Goal: Task Accomplishment & Management: Use online tool/utility

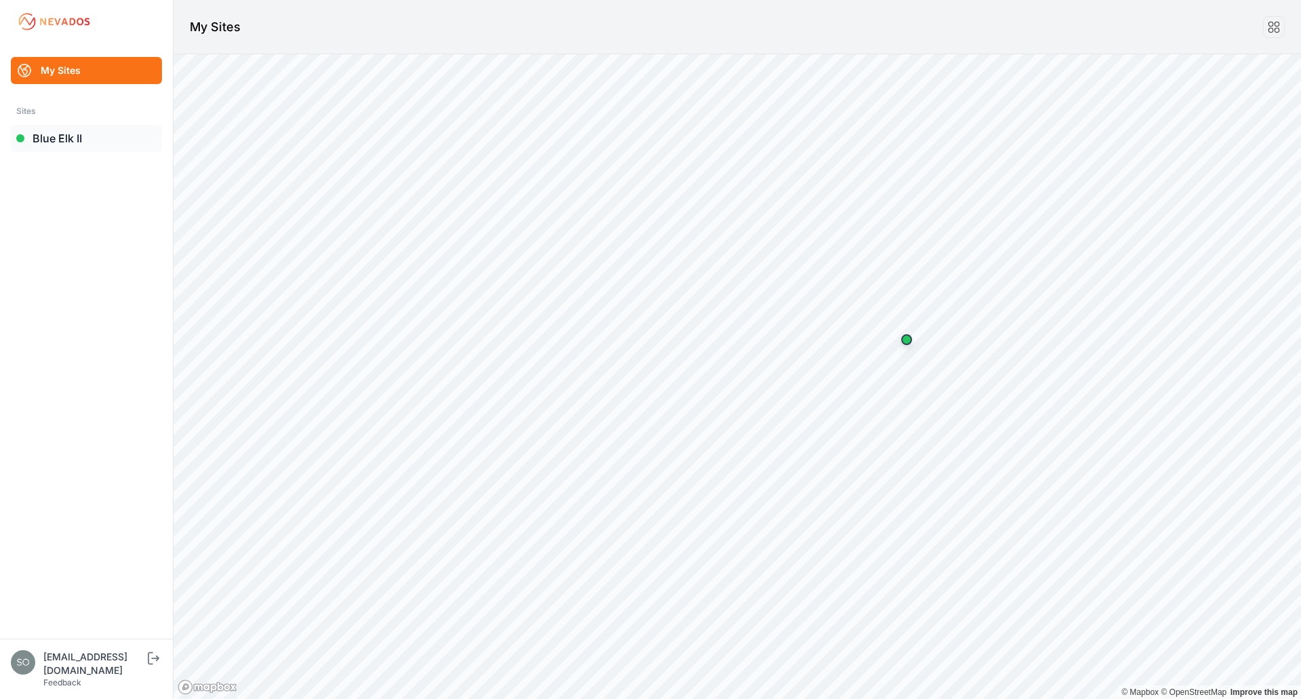
click at [79, 144] on link "Blue Elk II" at bounding box center [86, 138] width 151 height 27
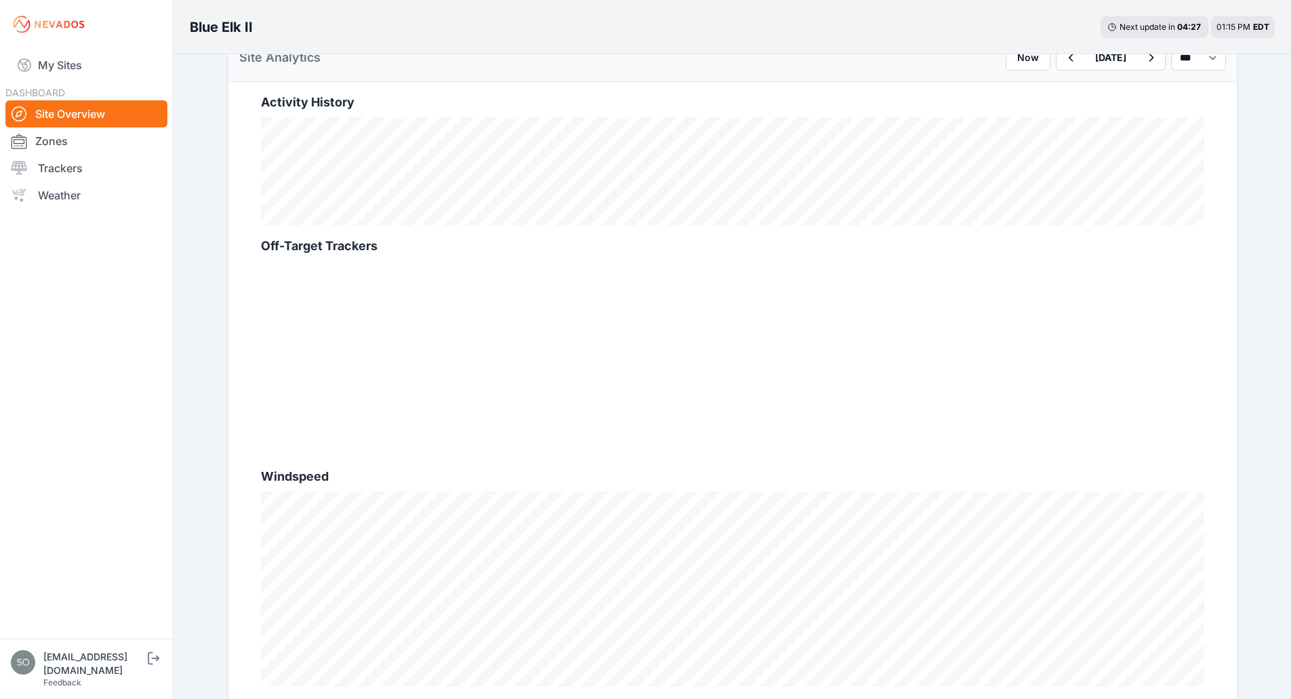
scroll to position [480, 0]
click at [113, 167] on link "Trackers" at bounding box center [86, 167] width 162 height 27
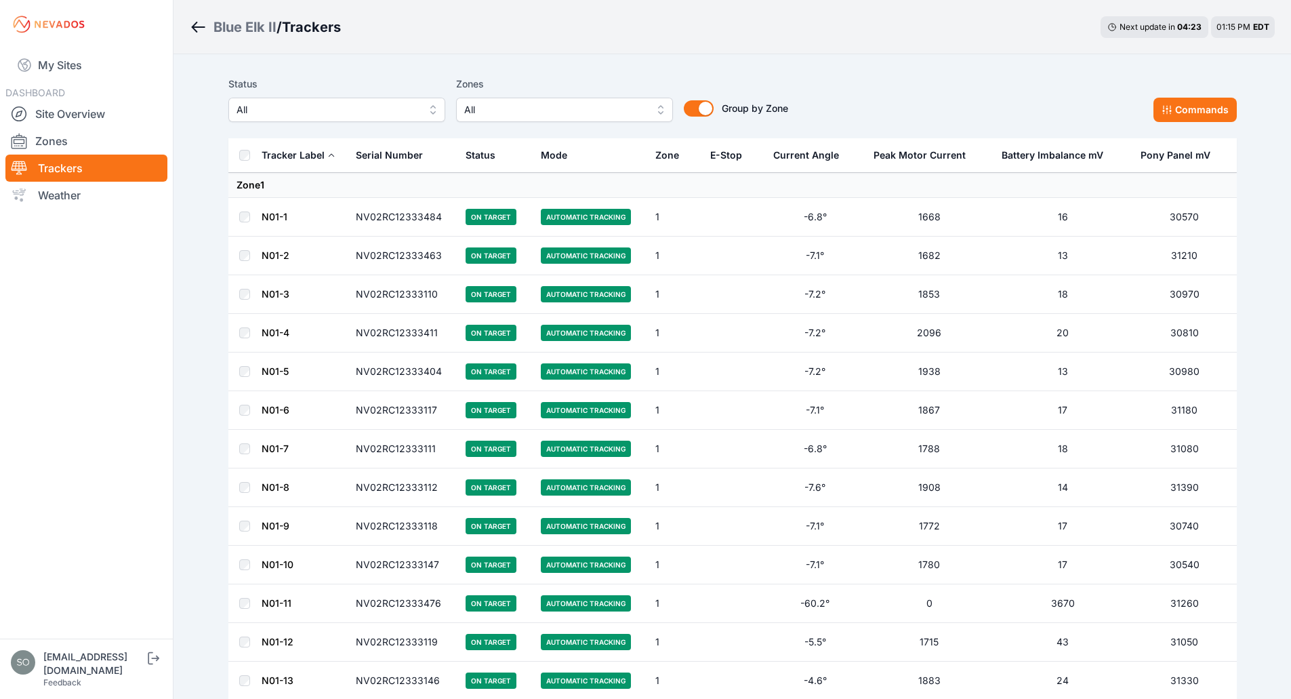
click at [440, 108] on button "All" at bounding box center [336, 110] width 217 height 24
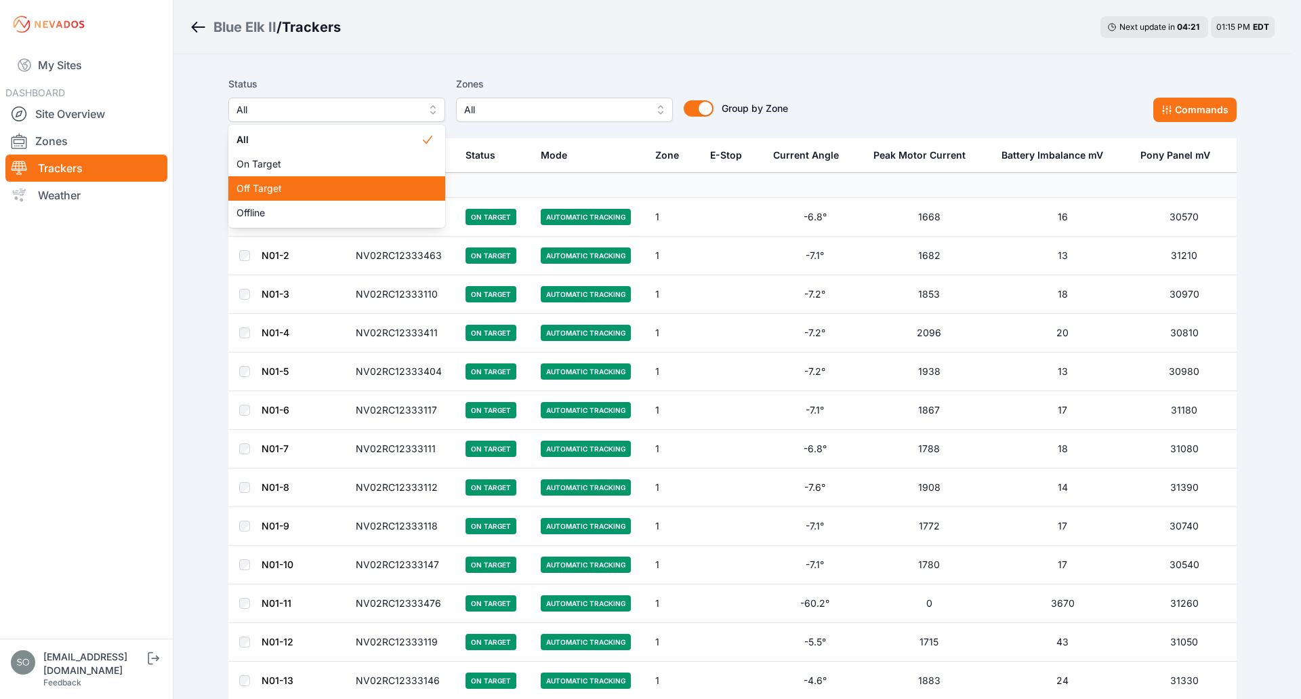
click at [353, 183] on span "Off Target" at bounding box center [328, 189] width 184 height 14
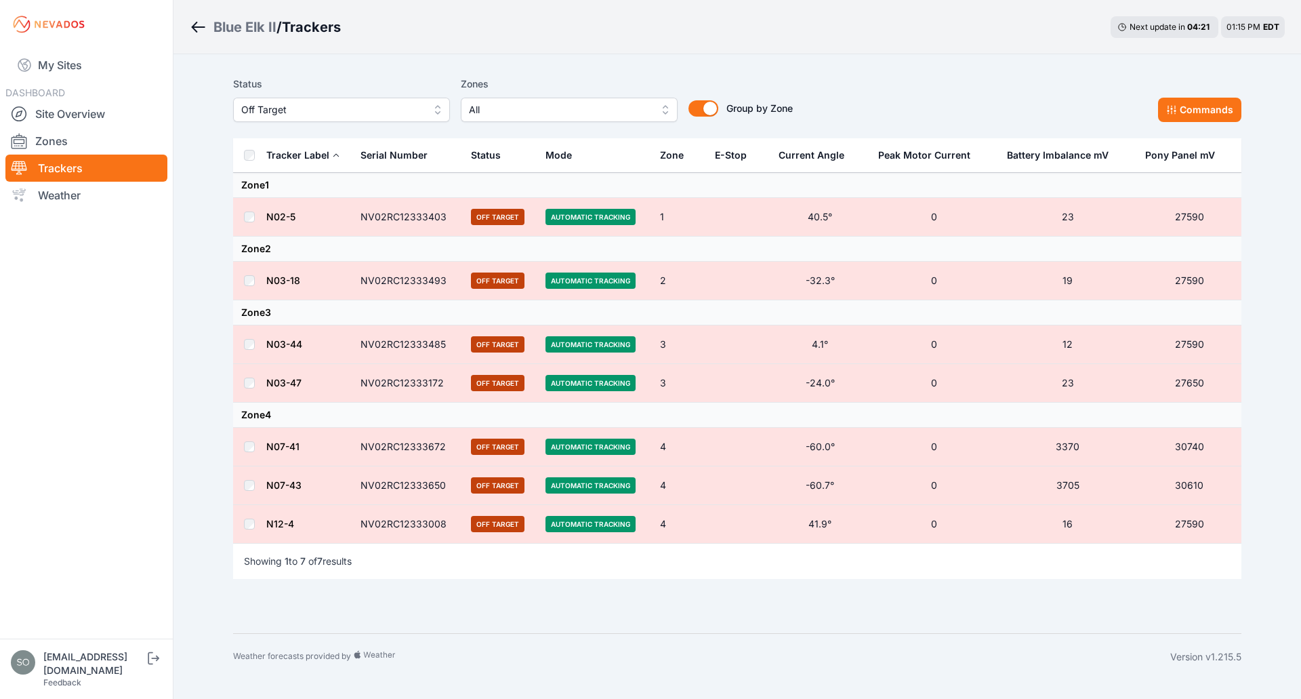
click at [600, 66] on div "Status Off Target Zones All Group by Zone Group by Zone Commands Tracker Label …" at bounding box center [737, 343] width 1041 height 579
drag, startPoint x: 269, startPoint y: 156, endPoint x: 256, endPoint y: 155, distance: 12.9
click at [256, 155] on tr "Tracker Label Serial Number Status Mode Zone E-Stop Current Angle Peak Motor Cu…" at bounding box center [737, 155] width 1008 height 35
click at [1187, 112] on button "Commands" at bounding box center [1199, 110] width 83 height 24
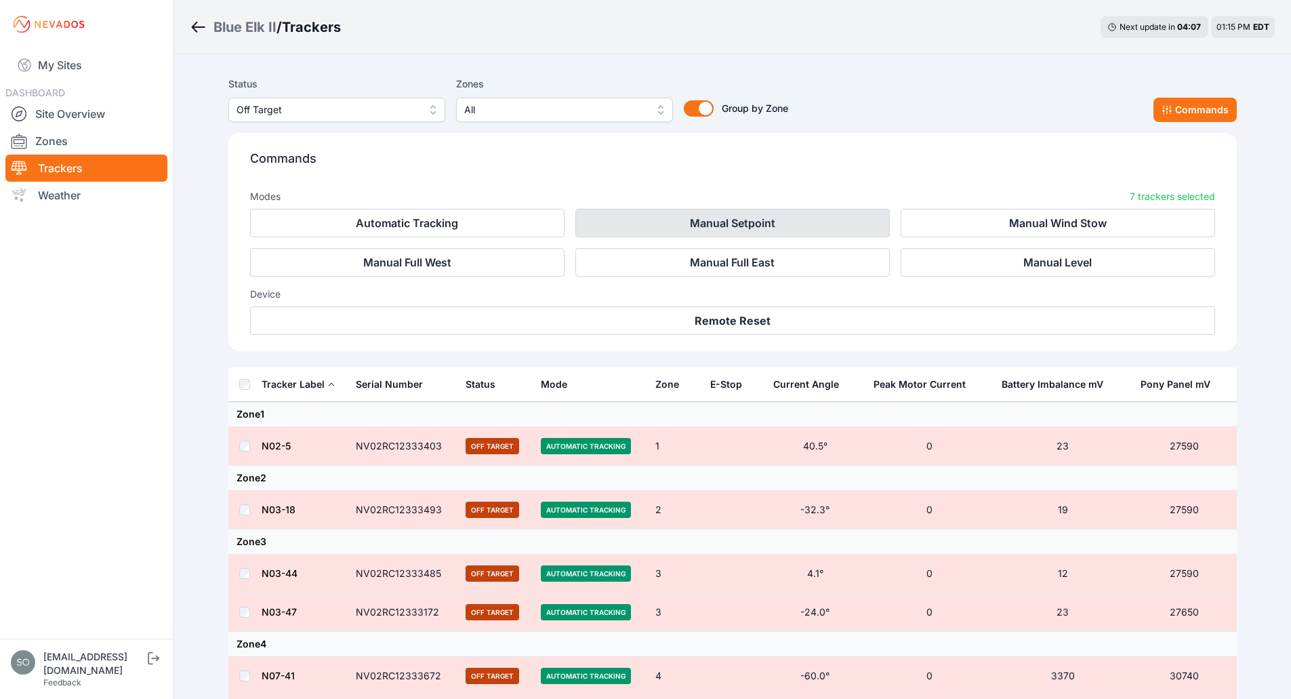
click at [735, 224] on button "Manual Setpoint" at bounding box center [732, 223] width 314 height 28
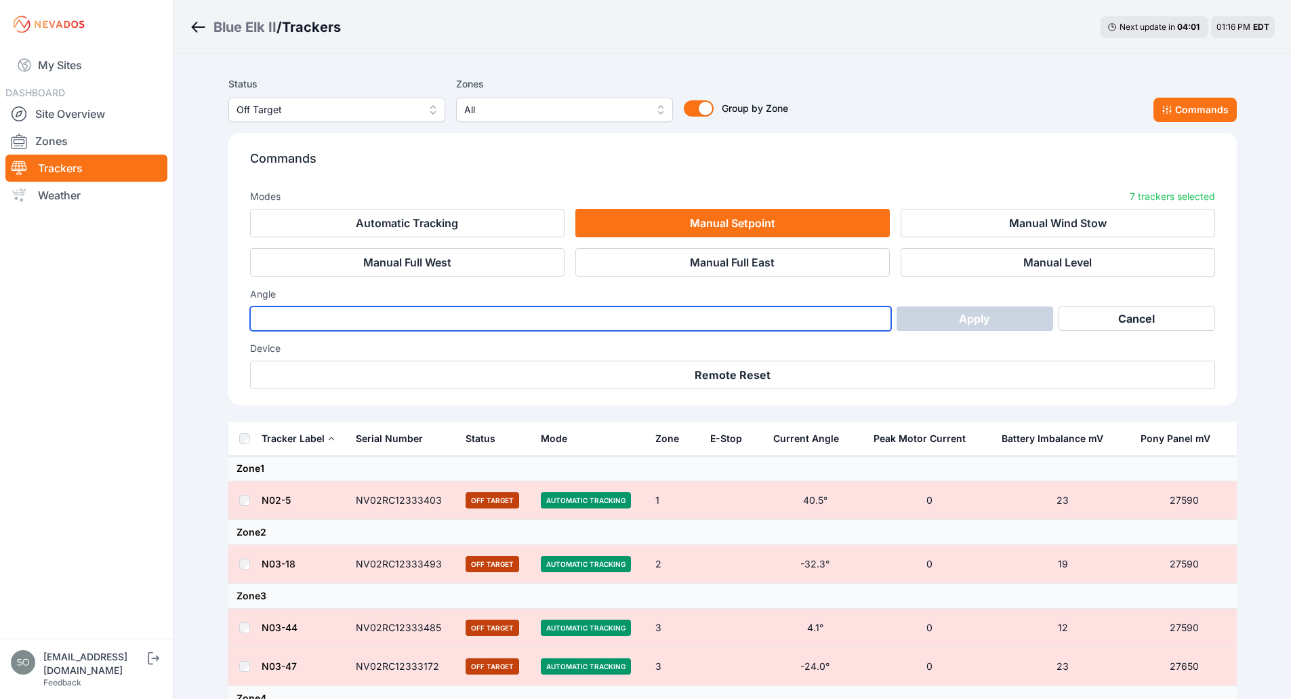
click at [592, 316] on input "number" at bounding box center [571, 318] width 642 height 24
type input "**"
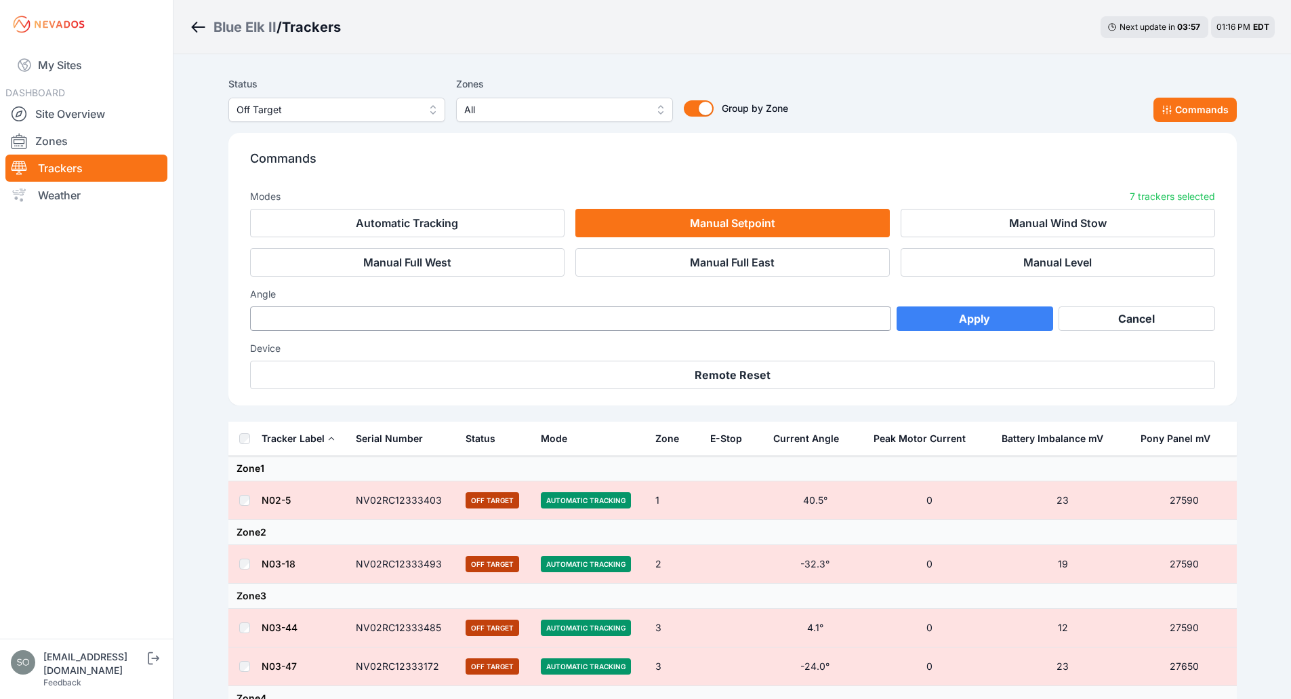
click at [917, 324] on button "Apply" at bounding box center [975, 318] width 157 height 24
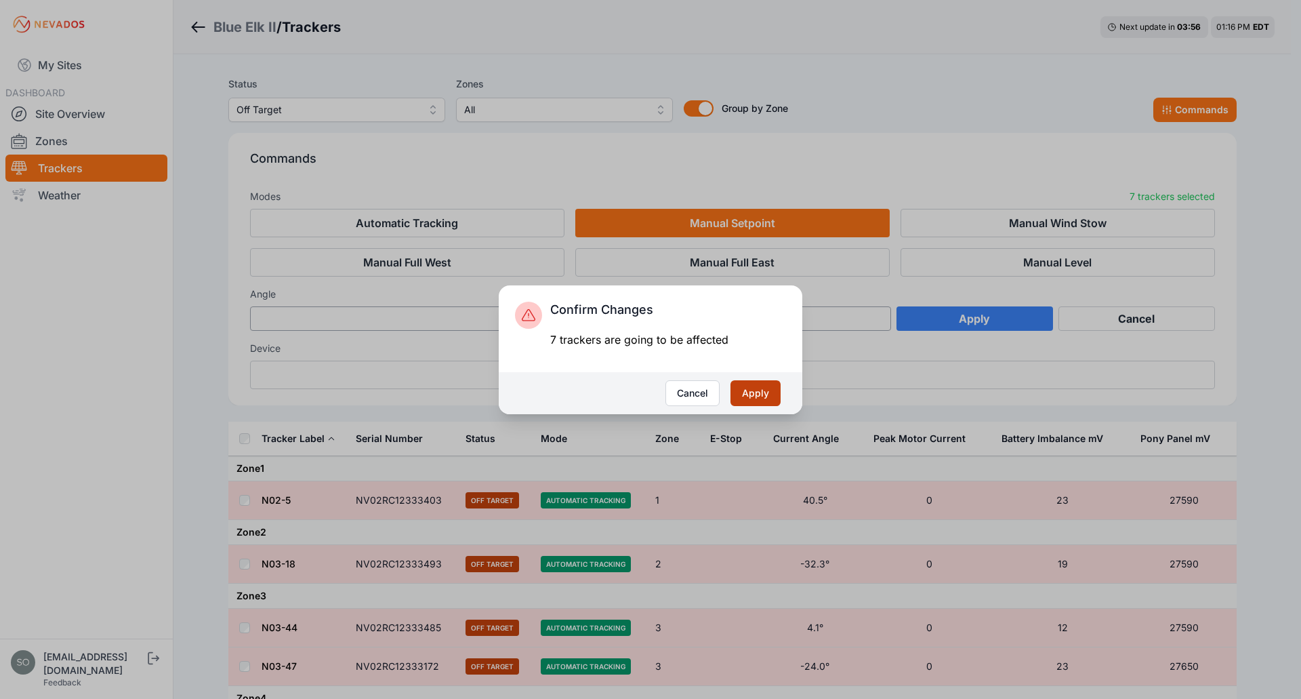
click at [754, 396] on button "Apply" at bounding box center [755, 393] width 50 height 26
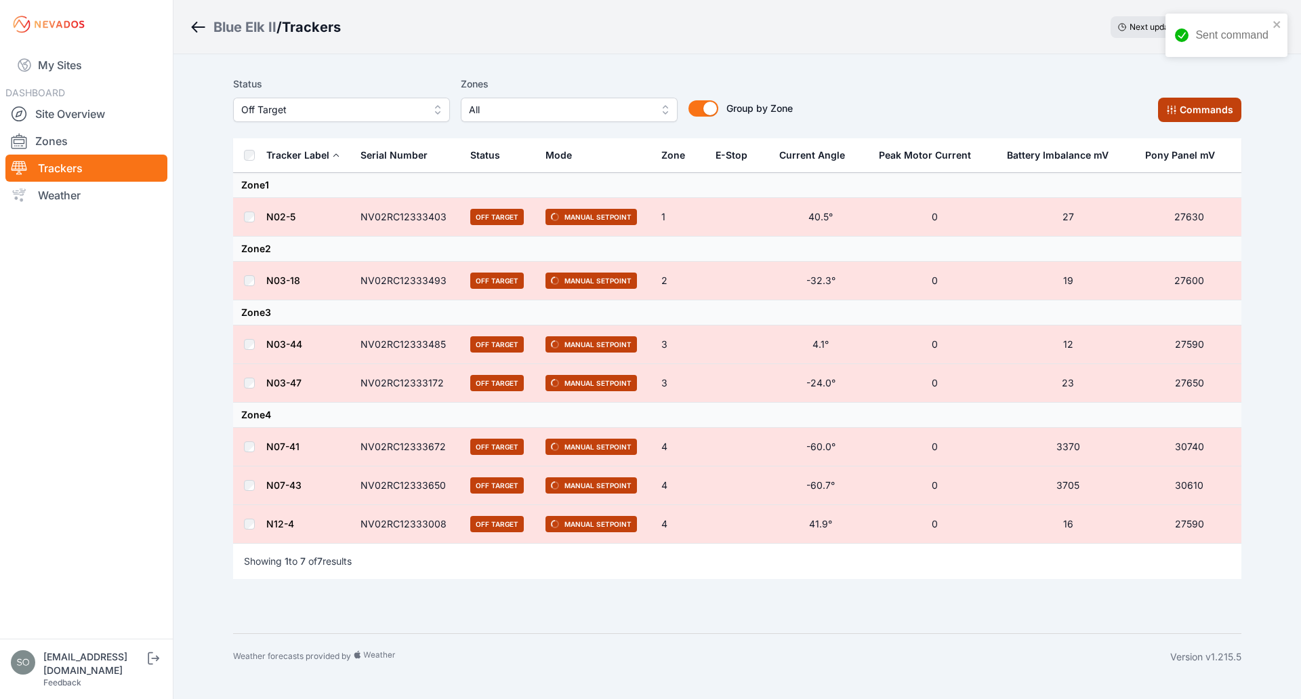
click at [1200, 115] on button "Commands" at bounding box center [1199, 110] width 83 height 24
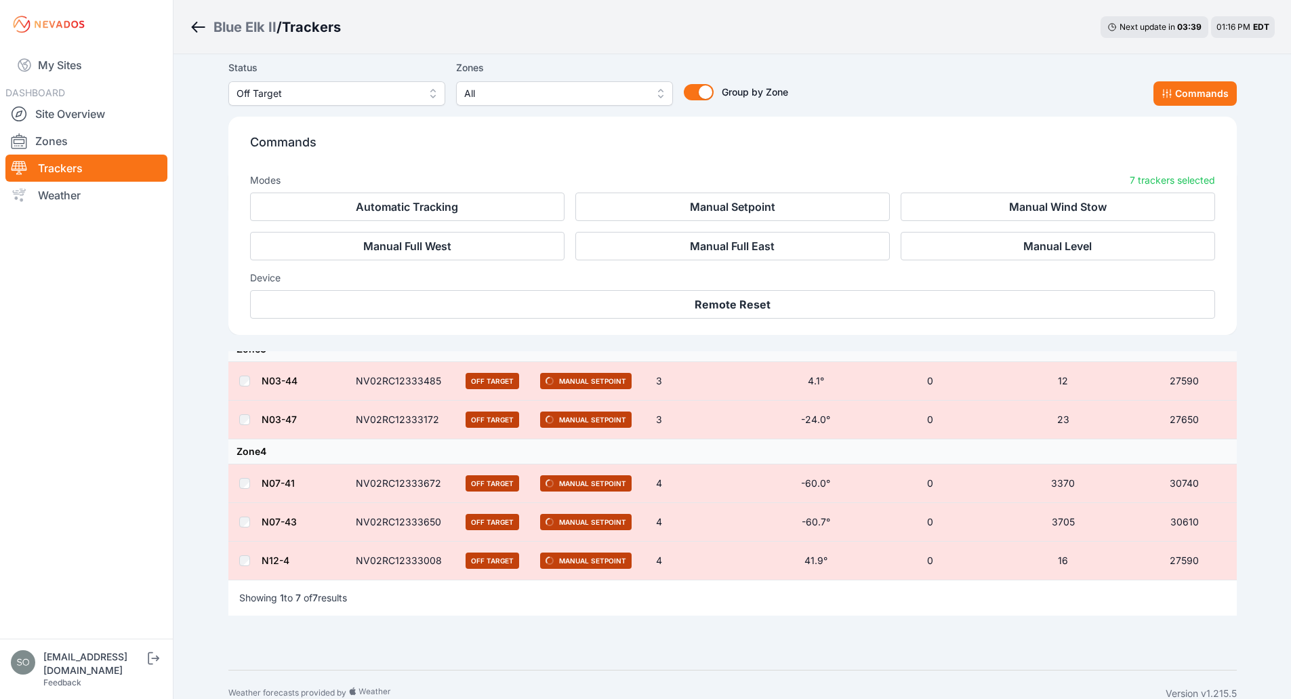
scroll to position [188, 0]
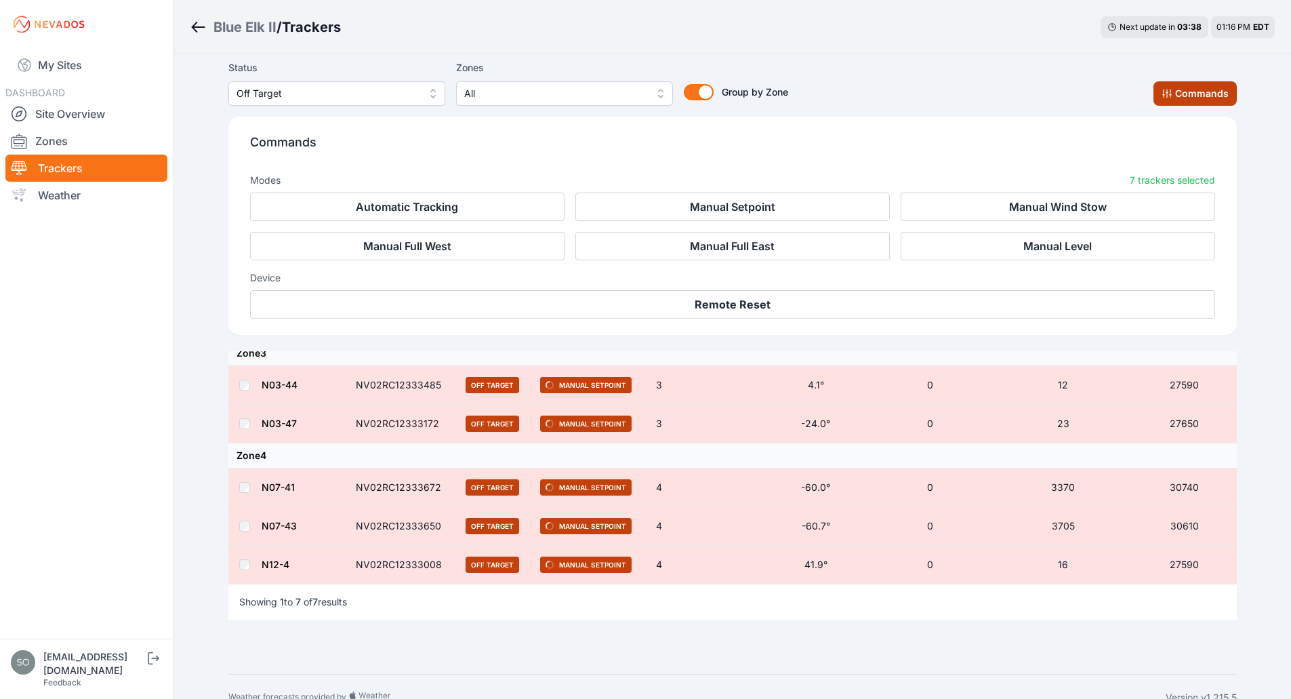
click at [1218, 96] on button "Commands" at bounding box center [1194, 93] width 83 height 24
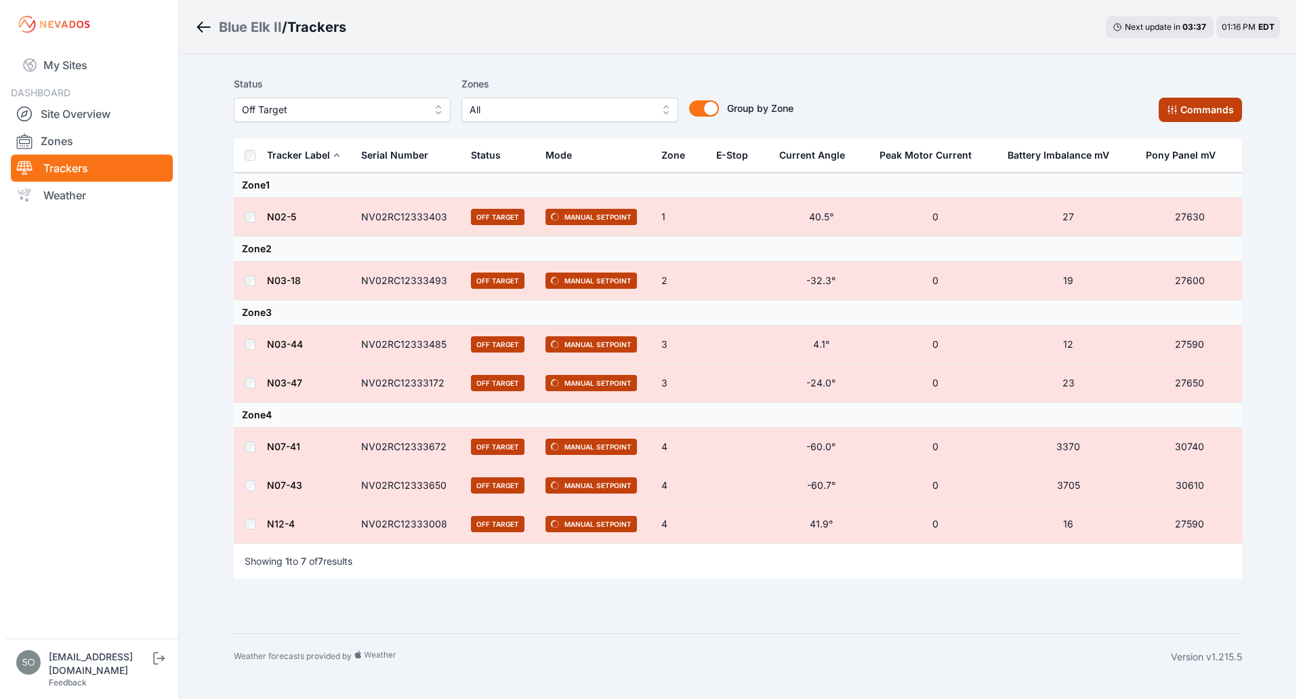
scroll to position [0, 0]
click at [753, 602] on div "Status Off Target Zones All Group by Zone Group by Zone Commands Tracker Label …" at bounding box center [737, 340] width 1008 height 541
click at [835, 110] on div "Status Off Target Zones All Group by Zone Group by Zone Commands" at bounding box center [737, 99] width 1008 height 46
click at [924, 73] on div "Status Off Target Zones All Group by Zone Group by Zone Commands" at bounding box center [737, 104] width 1008 height 68
click at [849, 623] on div "Status Off Target Zones All Group by Zone Group by Zone Commands Tracker Label …" at bounding box center [737, 343] width 1041 height 579
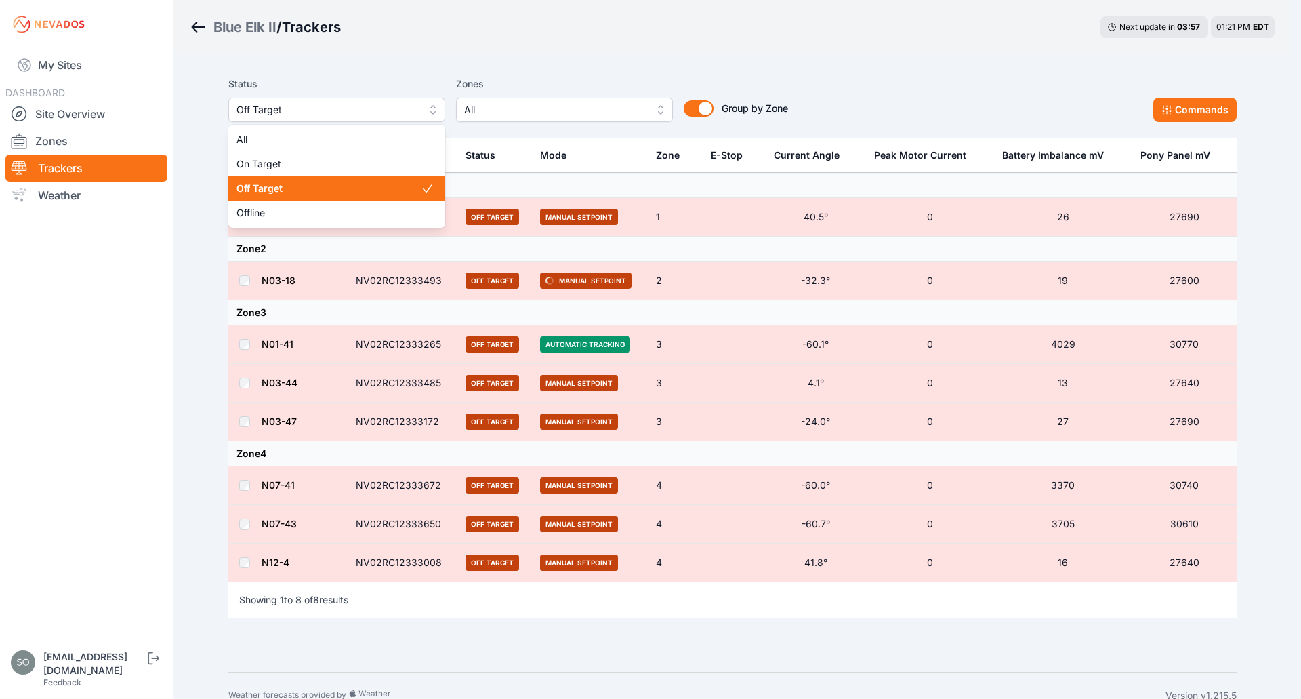
click at [421, 110] on button "Off Target" at bounding box center [336, 110] width 217 height 24
click at [367, 182] on span "Off Target" at bounding box center [328, 189] width 184 height 14
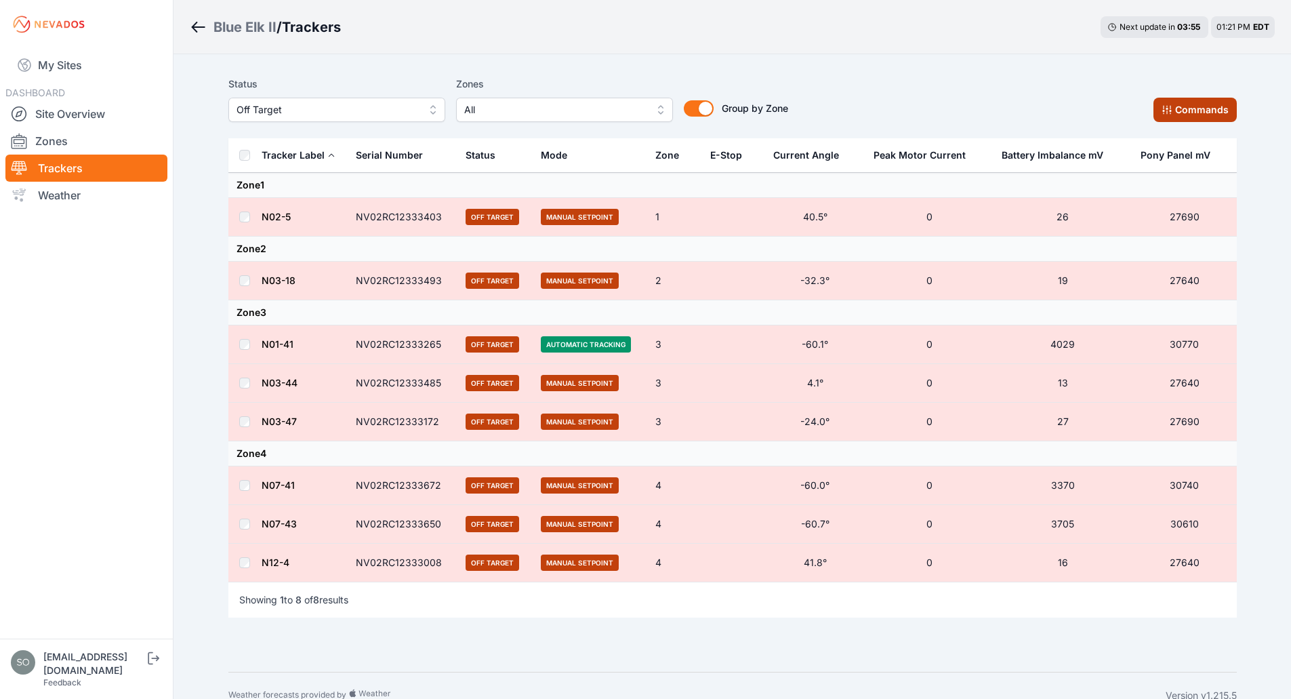
click at [1159, 110] on button "Commands" at bounding box center [1194, 110] width 83 height 24
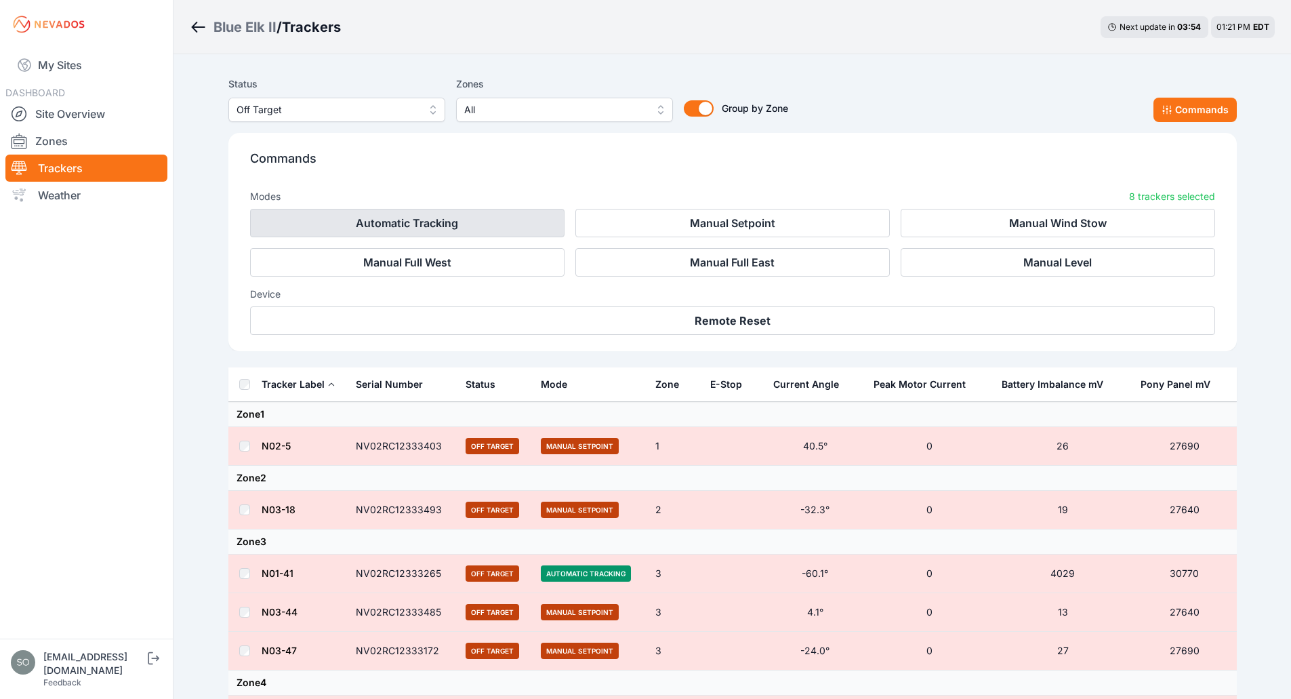
click at [476, 224] on button "Automatic Tracking" at bounding box center [407, 223] width 314 height 28
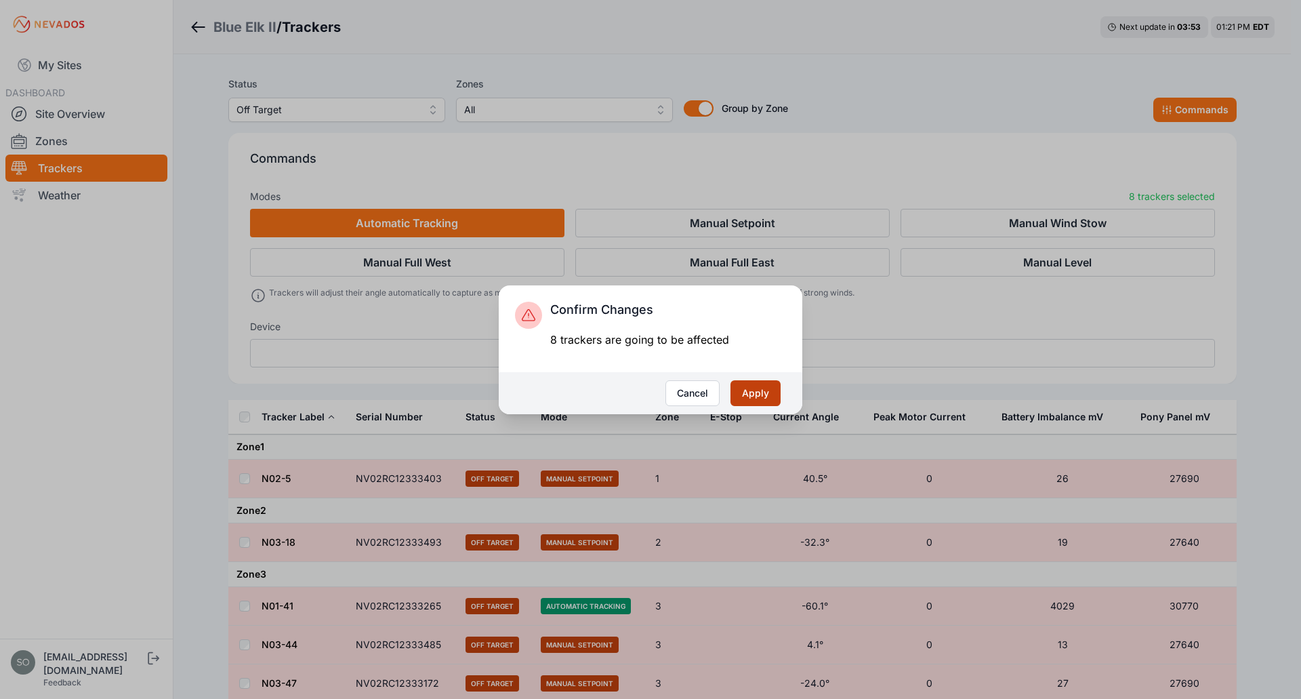
click at [766, 399] on button "Apply" at bounding box center [755, 393] width 50 height 26
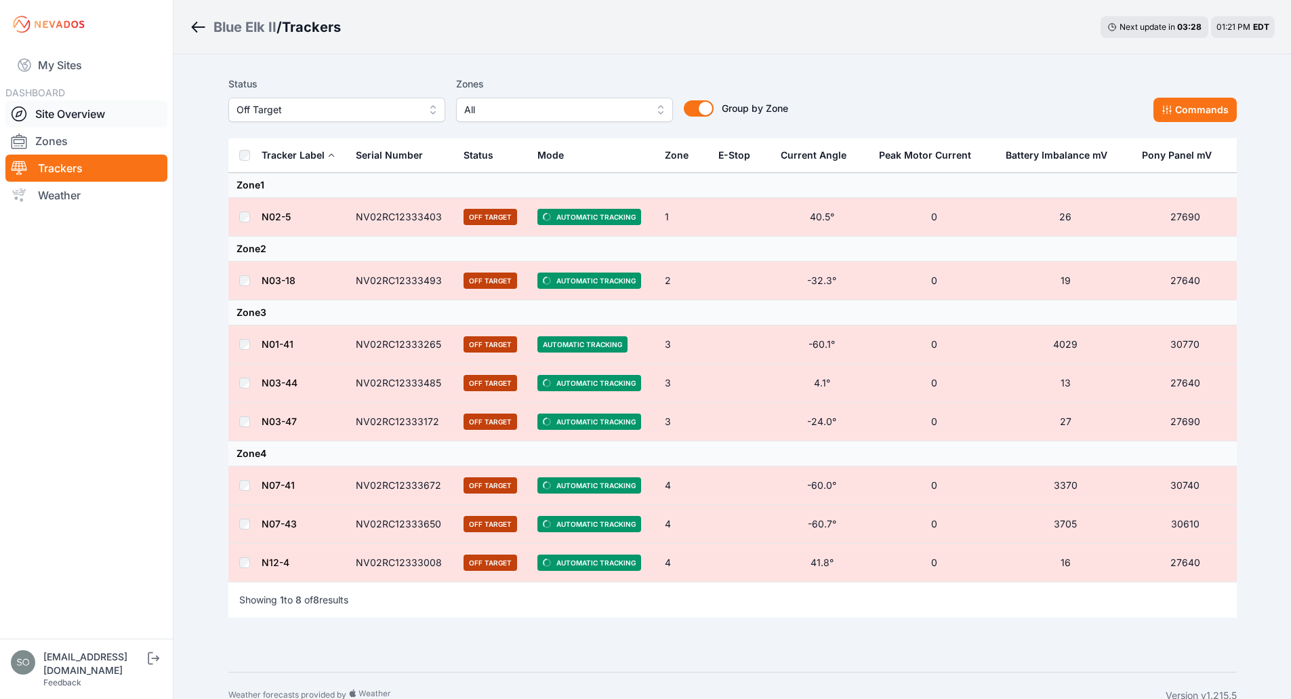
click at [101, 121] on link "Site Overview" at bounding box center [86, 113] width 162 height 27
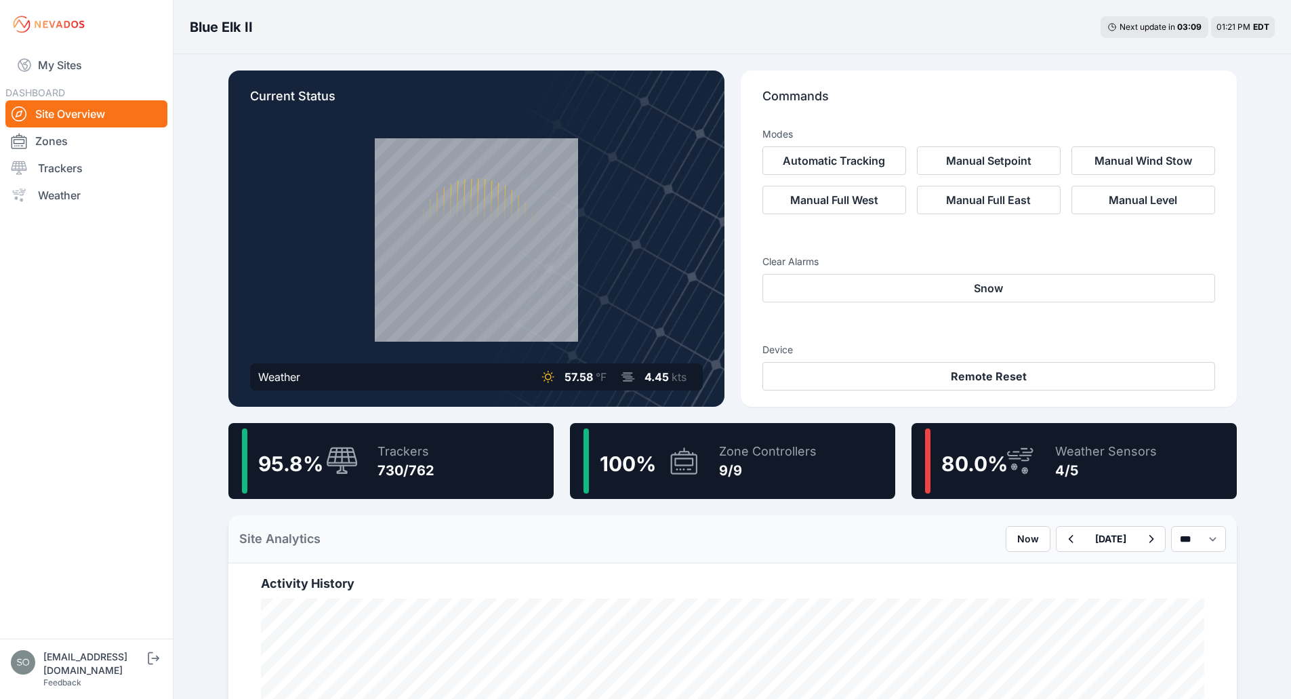
click at [157, 461] on nav "My Sites DASHBOARD Site Overview Zones Trackers Weather" at bounding box center [86, 338] width 173 height 579
